Goal: Information Seeking & Learning: Check status

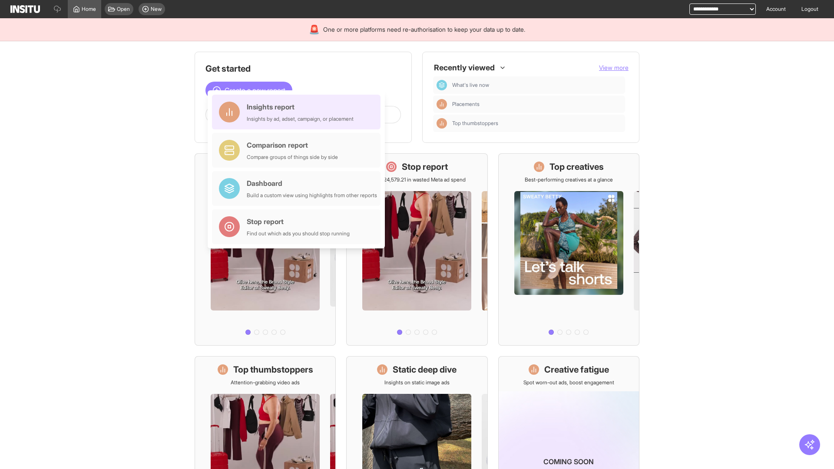
click at [299, 112] on div "Insights report Insights by ad, adset, campaign, or placement" at bounding box center [300, 112] width 107 height 21
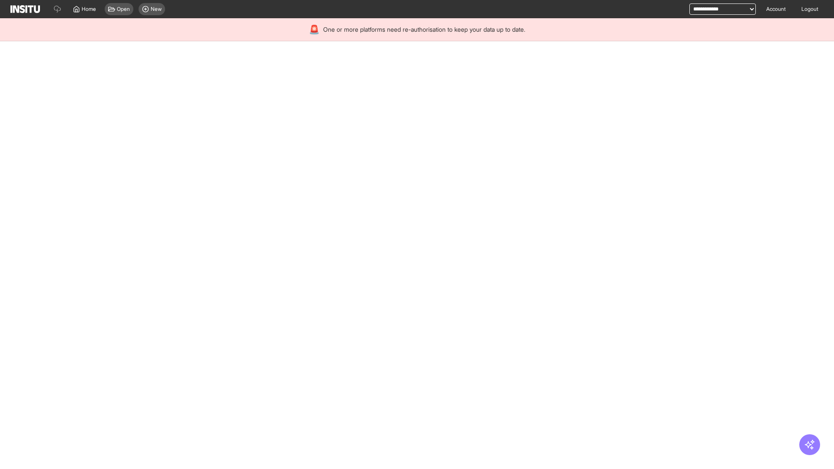
select select "**"
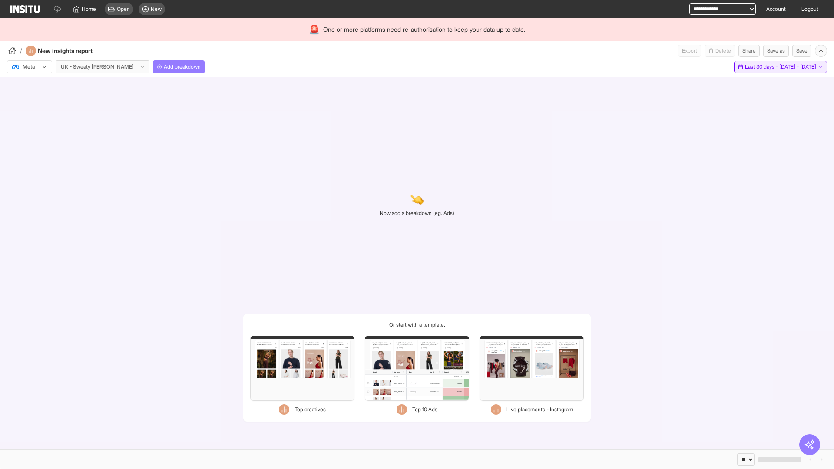
click at [761, 67] on span "Last 30 days - [DATE] - [DATE]" at bounding box center [780, 66] width 71 height 7
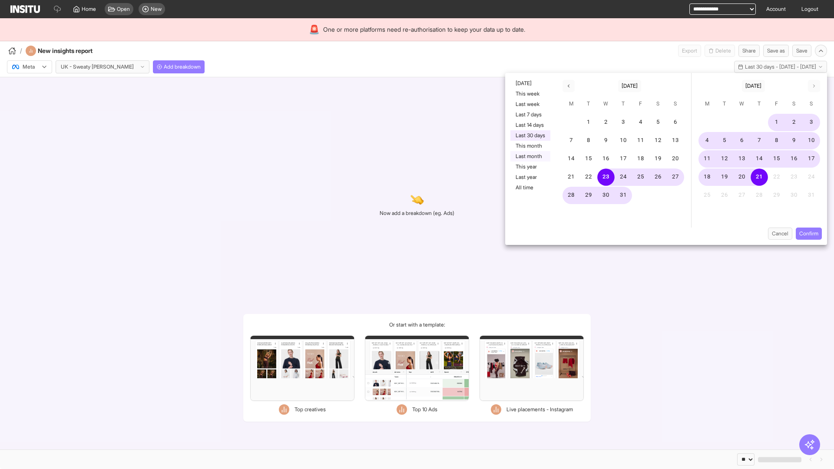
click at [530, 156] on button "Last month" at bounding box center [531, 156] width 40 height 10
